Goal: Entertainment & Leisure: Consume media (video, audio)

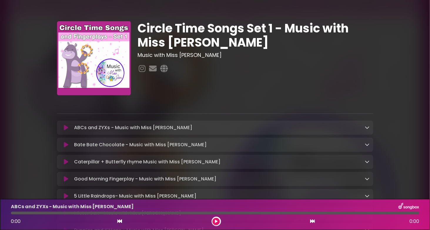
click at [216, 220] on icon at bounding box center [216, 221] width 3 height 4
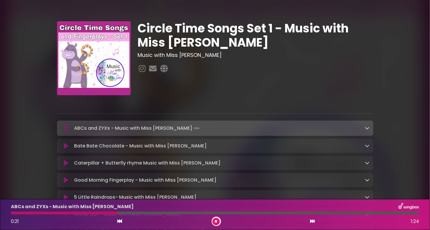
click at [218, 219] on button at bounding box center [216, 220] width 7 height 7
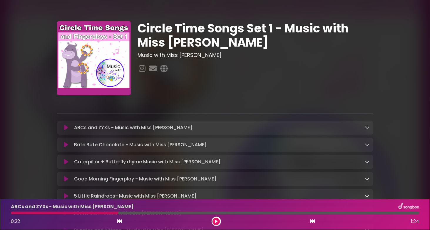
click at [156, 98] on div at bounding box center [216, 101] width 324 height 12
click at [313, 222] on icon at bounding box center [313, 220] width 5 height 5
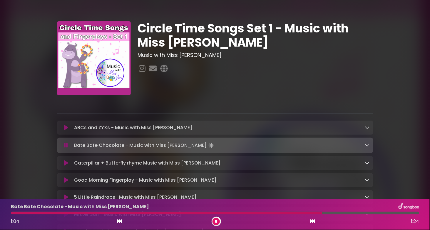
click at [314, 218] on button at bounding box center [312, 221] width 5 height 8
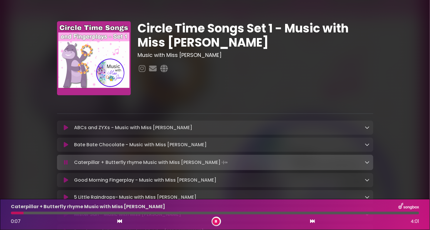
click at [314, 218] on button at bounding box center [312, 221] width 5 height 8
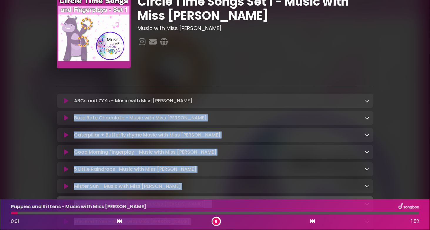
drag, startPoint x: 430, startPoint y: 136, endPoint x: 421, endPoint y: 236, distance: 100.8
click at [421, 229] on html "× Circle Time Songs Set 1 - Music with Miss [PERSON_NAME] Music with Miss [PERS…" at bounding box center [215, 115] width 430 height 230
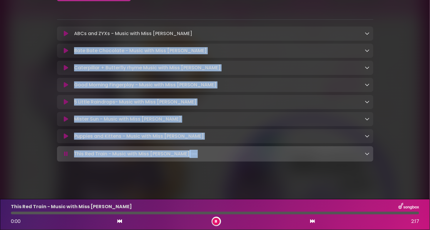
scroll to position [96, 0]
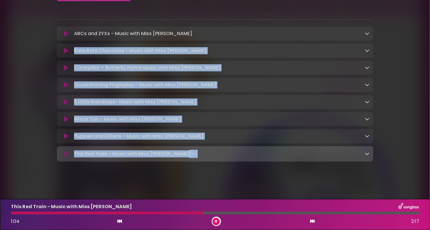
click at [218, 220] on button at bounding box center [216, 220] width 7 height 7
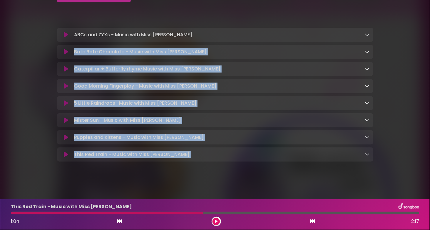
scroll to position [95, 0]
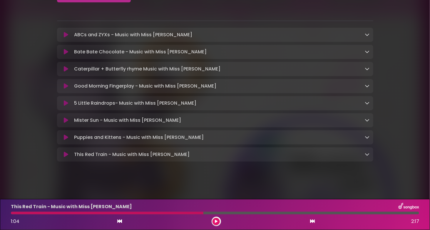
click at [314, 210] on div "This Red Train - Music with Miss [PERSON_NAME] 1:04 2:17" at bounding box center [215, 213] width 416 height 23
click at [312, 219] on icon at bounding box center [313, 220] width 5 height 5
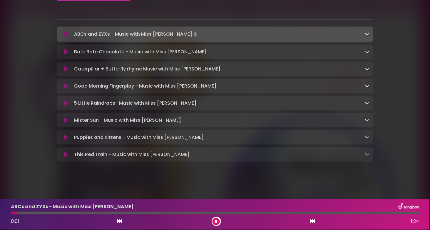
click at [312, 219] on icon at bounding box center [313, 220] width 5 height 5
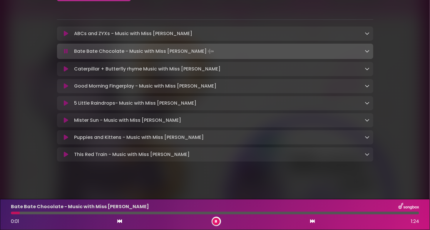
click at [312, 219] on icon at bounding box center [313, 220] width 5 height 5
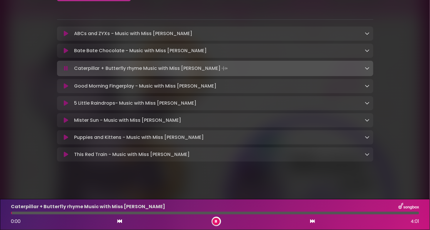
click at [312, 219] on icon at bounding box center [313, 220] width 5 height 5
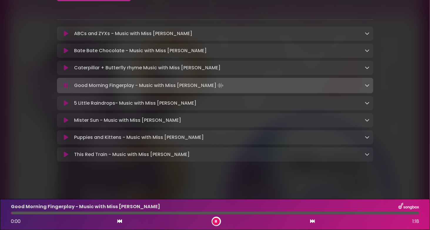
click at [312, 219] on icon at bounding box center [313, 220] width 5 height 5
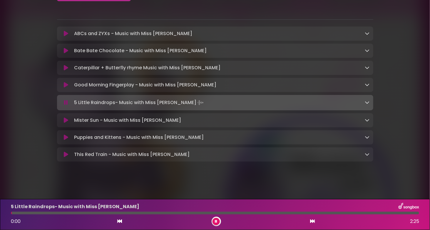
click at [312, 219] on icon at bounding box center [313, 220] width 5 height 5
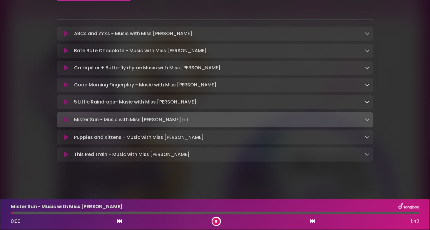
click at [312, 219] on icon at bounding box center [313, 220] width 5 height 5
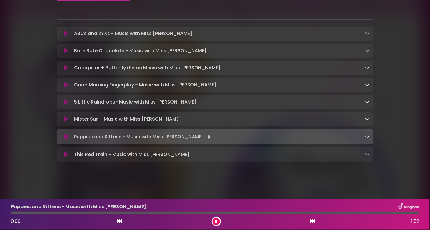
click at [312, 219] on icon at bounding box center [313, 220] width 5 height 5
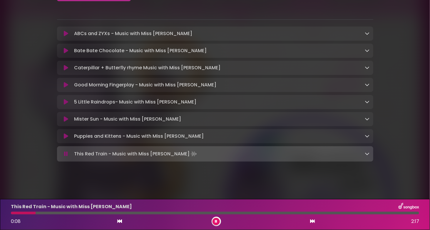
click at [217, 220] on icon at bounding box center [216, 221] width 3 height 4
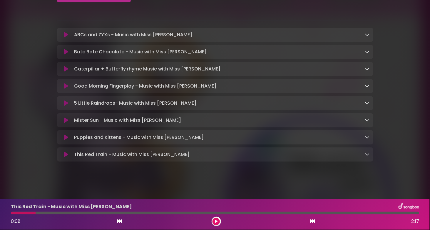
click at [217, 220] on icon at bounding box center [216, 221] width 3 height 4
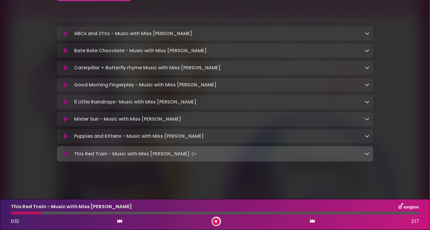
click at [217, 220] on icon at bounding box center [216, 221] width 3 height 4
